Goal: Find specific page/section

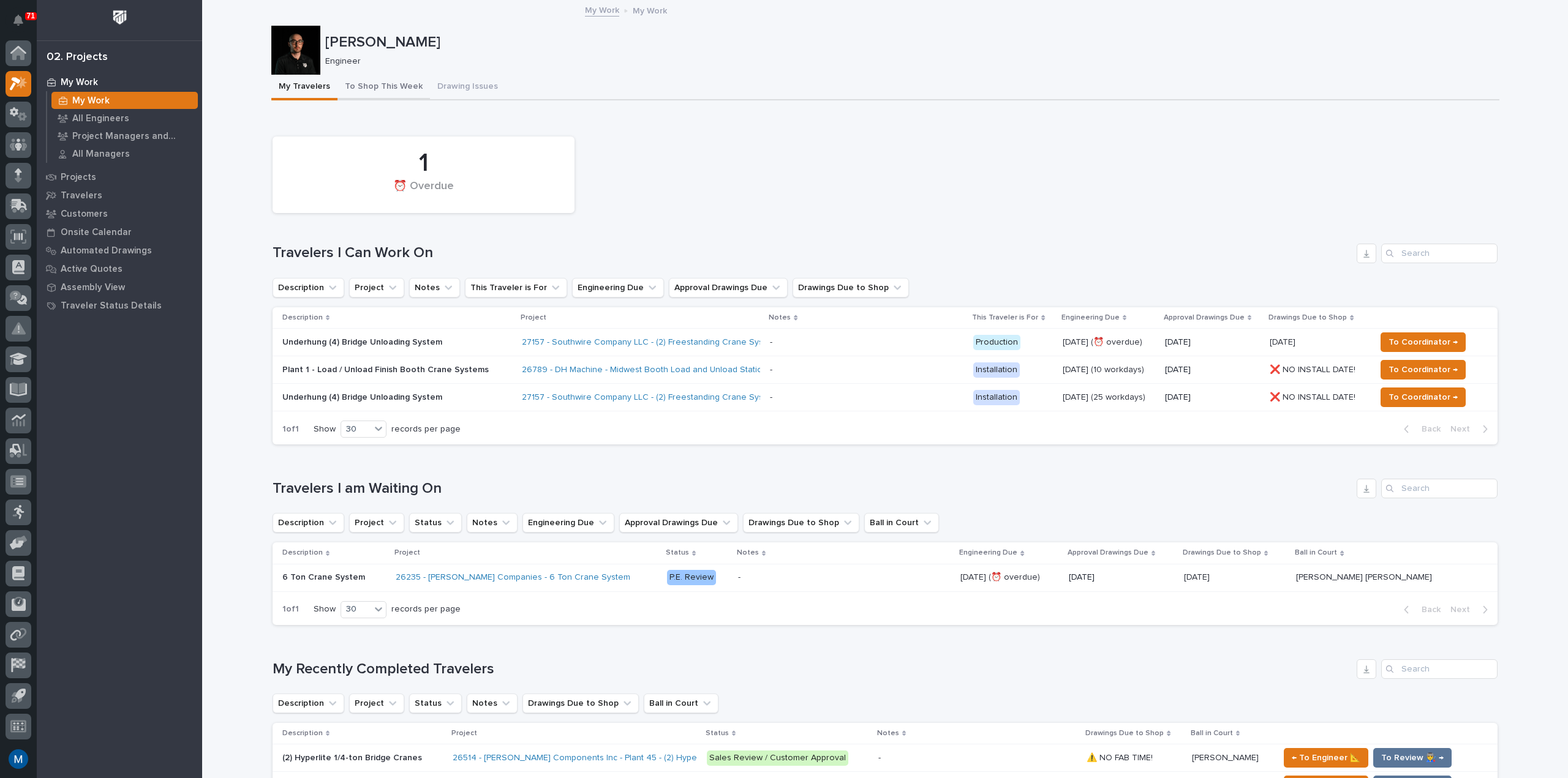
click at [394, 78] on button "To Shop This Week" at bounding box center [383, 87] width 92 height 26
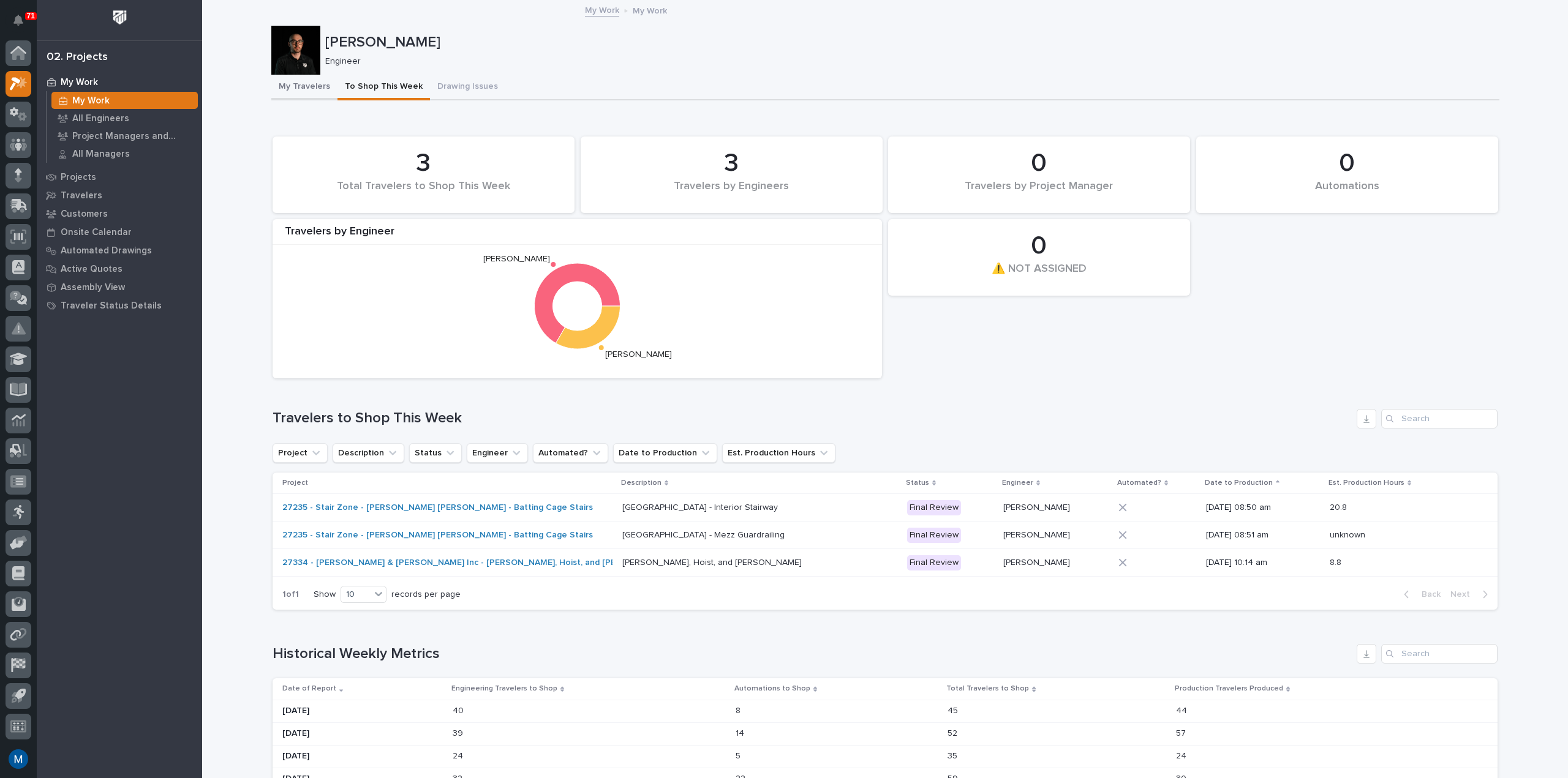
click at [288, 98] on button "My Travelers" at bounding box center [304, 87] width 66 height 26
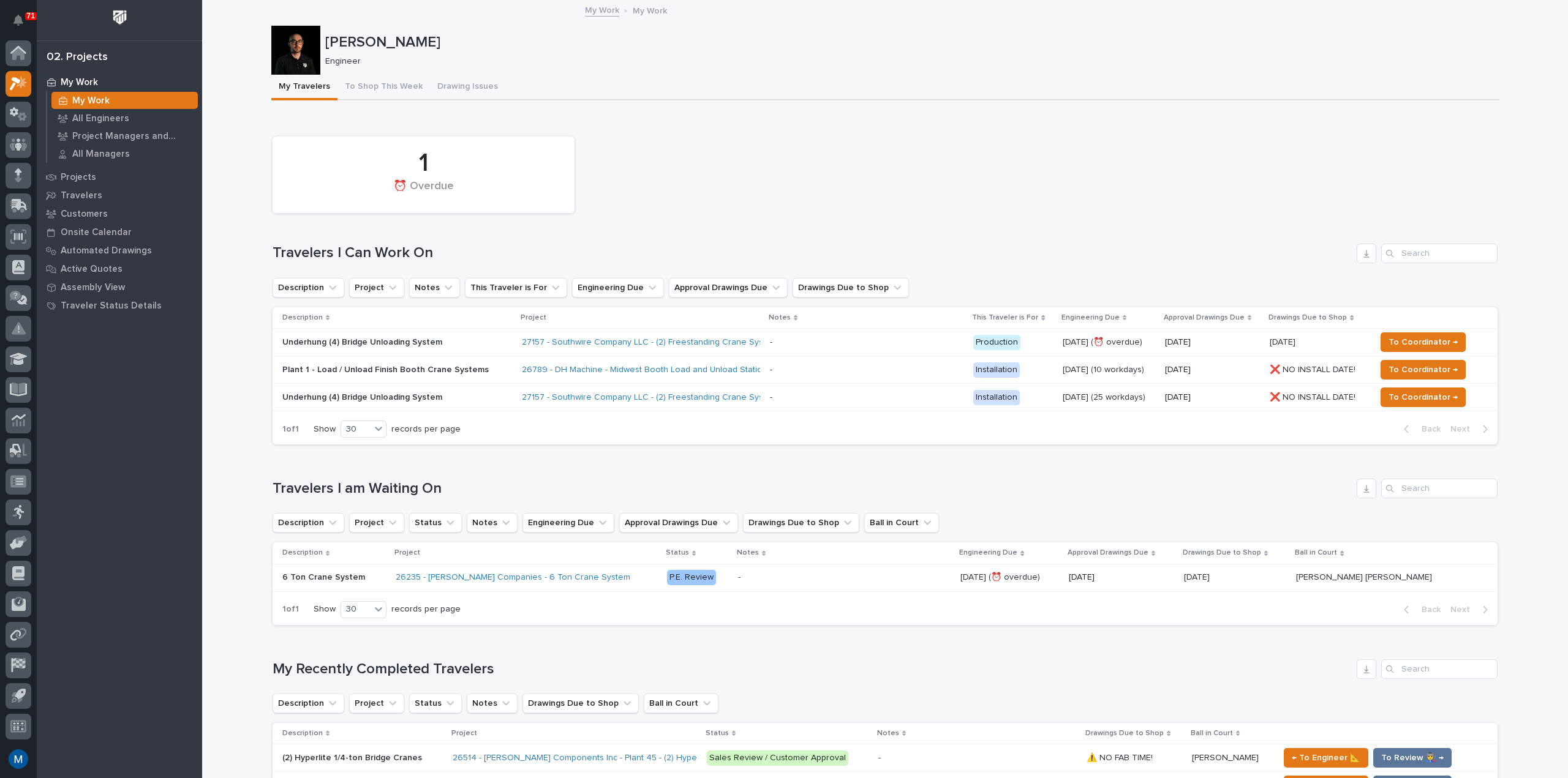
click at [702, 129] on div "Loading... Saving… 1 ⏰ Overdue Travelers I Can Work On Description Project Note…" at bounding box center [885, 285] width 1225 height 339
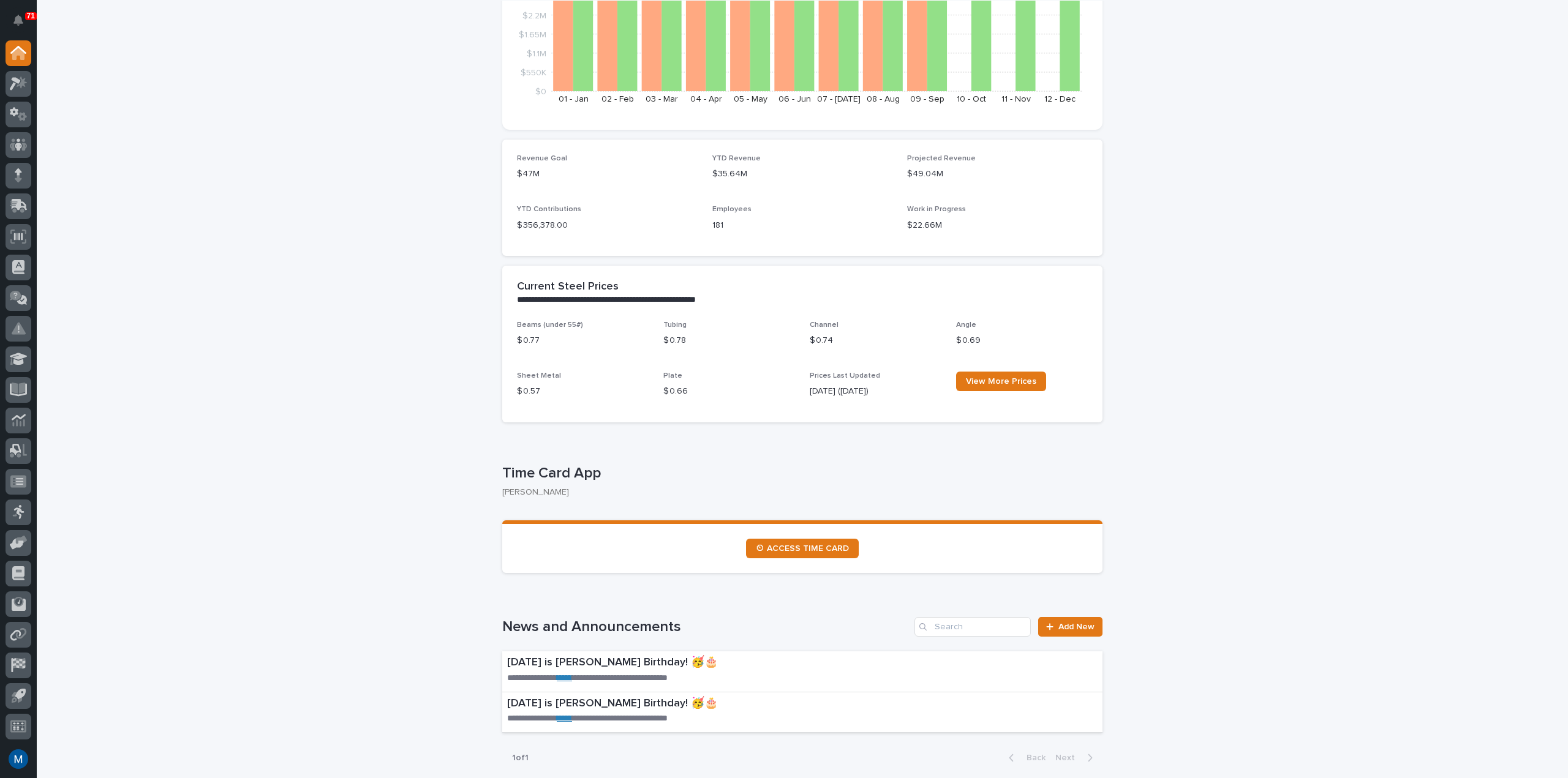
scroll to position [245, 0]
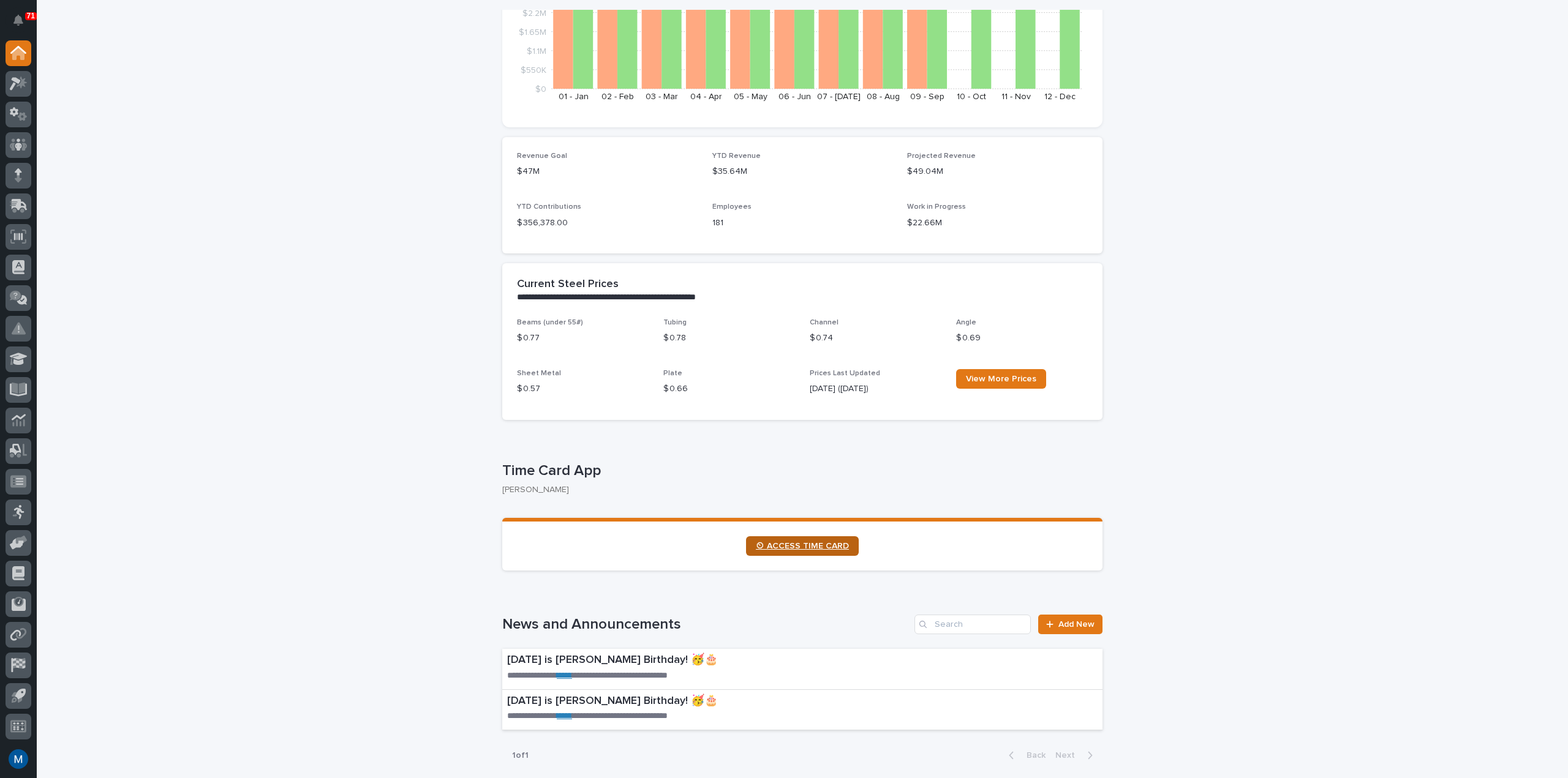
click at [795, 545] on span "⏲ ACCESS TIME CARD" at bounding box center [802, 546] width 93 height 8
